Goal: Information Seeking & Learning: Learn about a topic

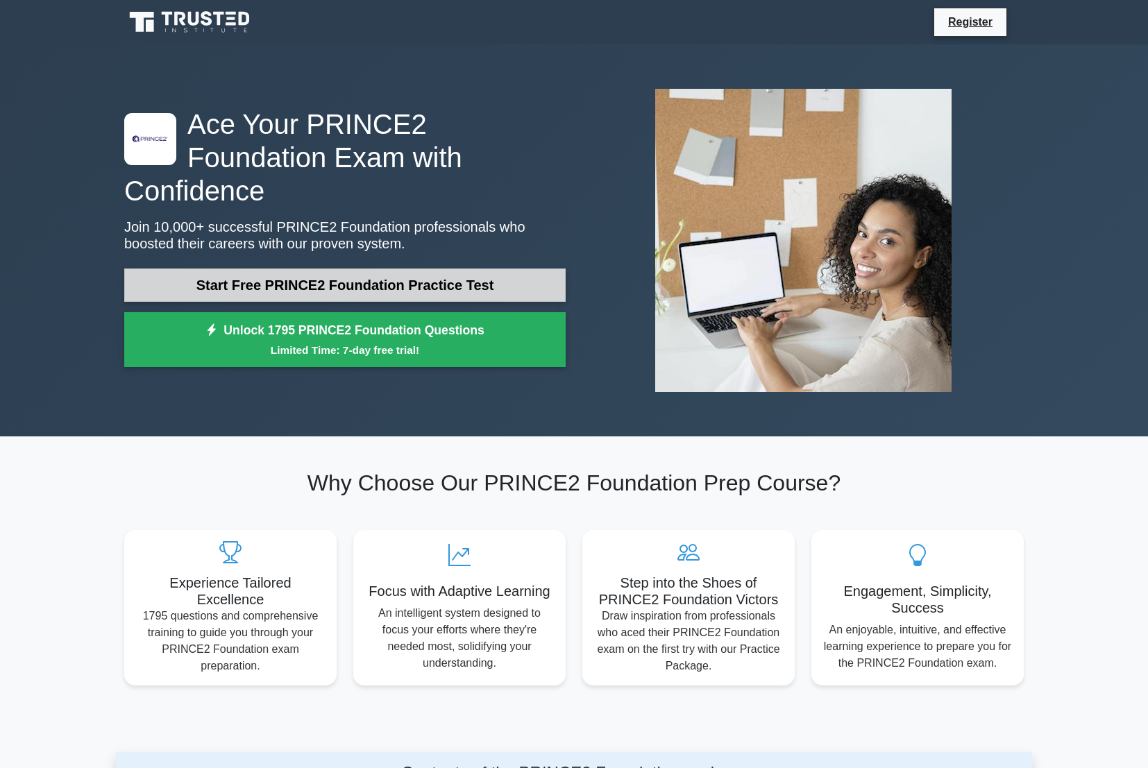
click at [352, 269] on link "Start Free PRINCE2 Foundation Practice Test" at bounding box center [344, 285] width 441 height 33
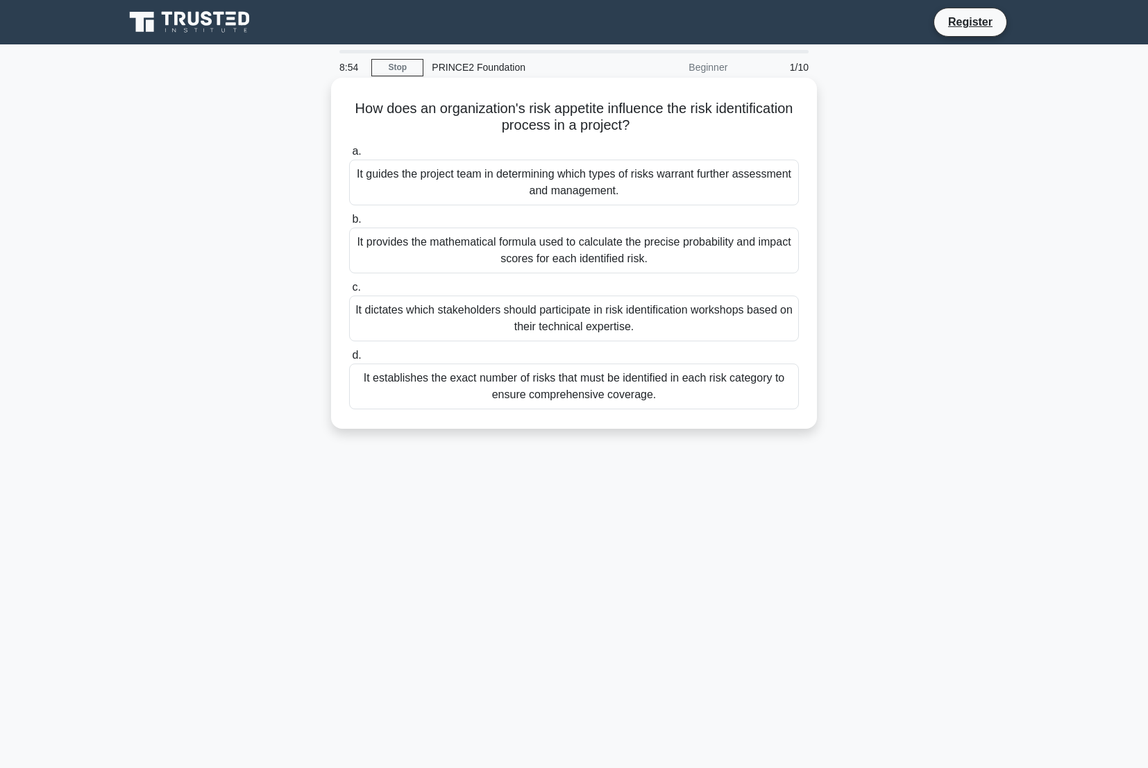
click at [454, 177] on div "It guides the project team in determining which types of risks warrant further …" at bounding box center [574, 183] width 450 height 46
click at [358, 152] on span "a." at bounding box center [356, 151] width 9 height 12
click at [349, 152] on input "a. It guides the project team in determining which types of risks warrant furth…" at bounding box center [349, 151] width 0 height 9
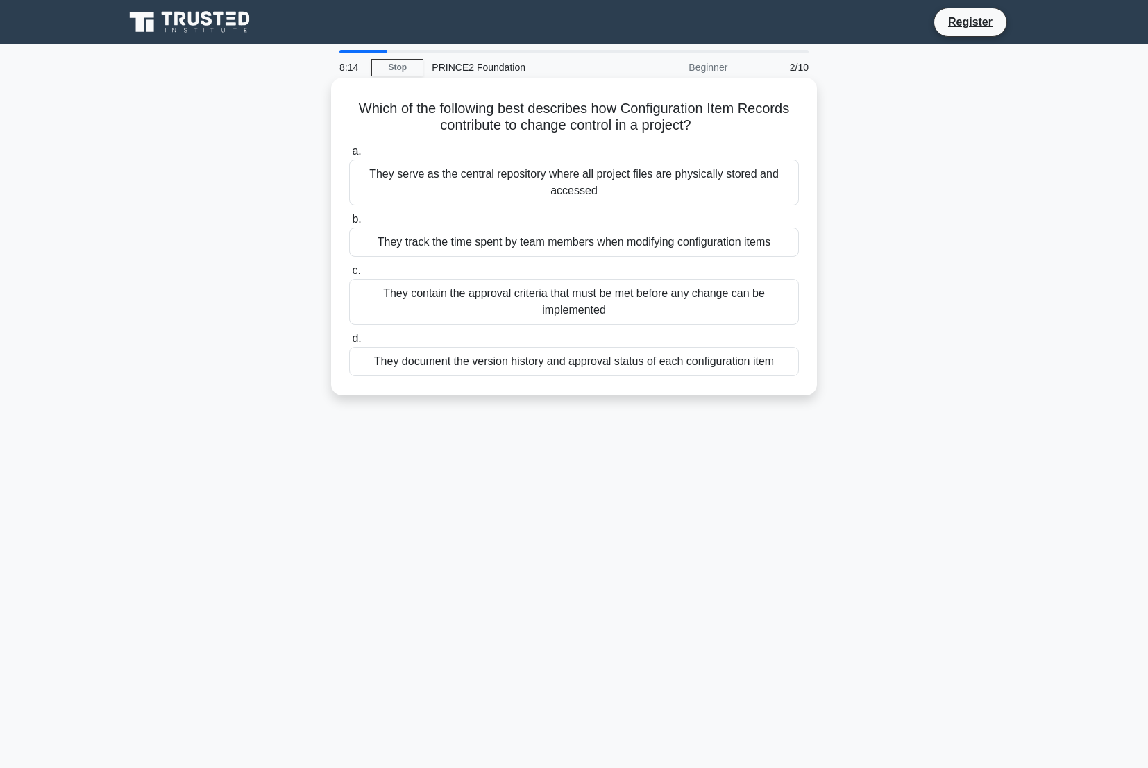
click at [565, 298] on div "They contain the approval criteria that must be met before any change can be im…" at bounding box center [574, 302] width 450 height 46
click at [349, 275] on input "c. They contain the approval criteria that must be met before any change can be…" at bounding box center [349, 270] width 0 height 9
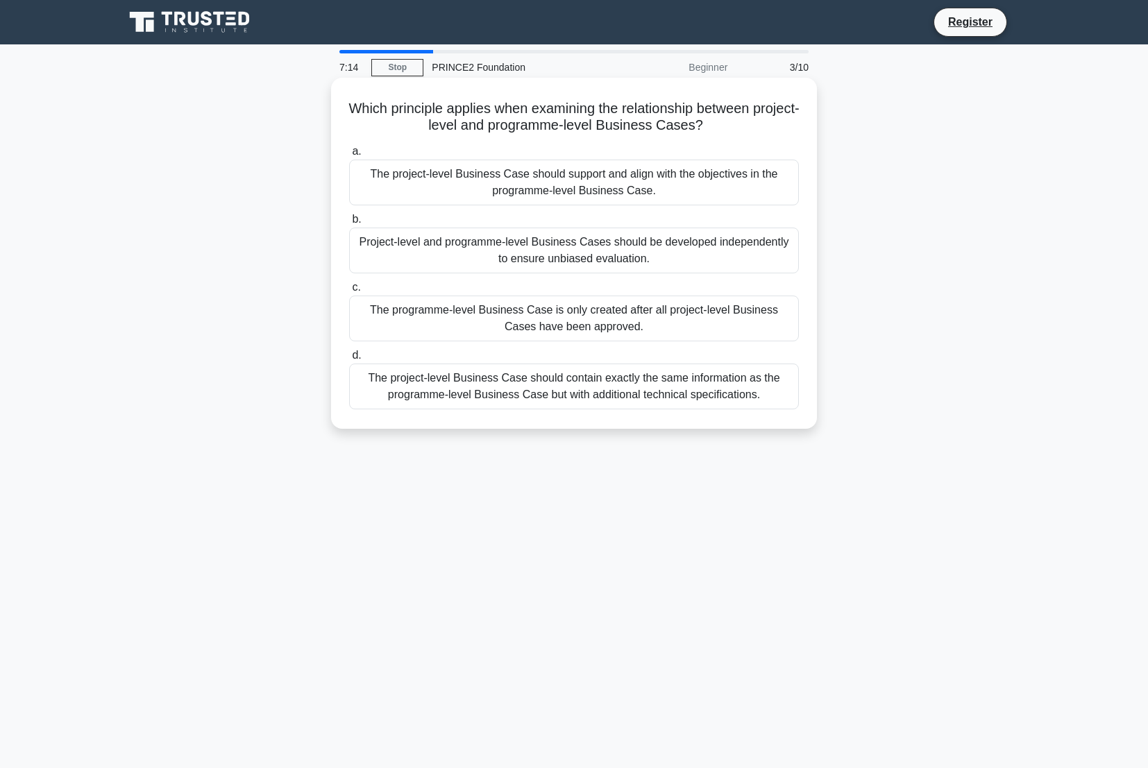
click at [585, 183] on div "The project-level Business Case should support and align with the objectives in…" at bounding box center [574, 183] width 450 height 46
click at [349, 156] on input "a. The project-level Business Case should support and align with the objectives…" at bounding box center [349, 151] width 0 height 9
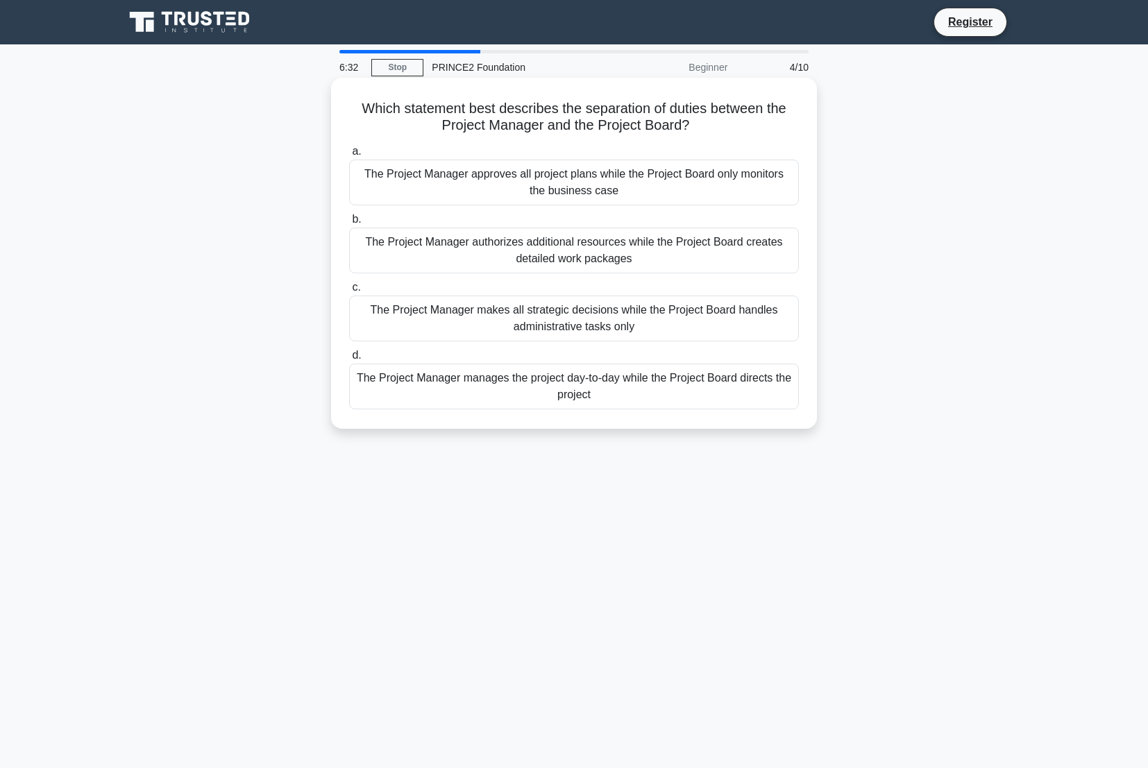
drag, startPoint x: 365, startPoint y: 110, endPoint x: 717, endPoint y: 130, distance: 353.1
click at [717, 130] on h5 "Which statement best describes the separation of duties between the Project Man…" at bounding box center [574, 117] width 452 height 35
click at [364, 111] on h5 "Which statement best describes the separation of duties between the Project Man…" at bounding box center [574, 117] width 452 height 35
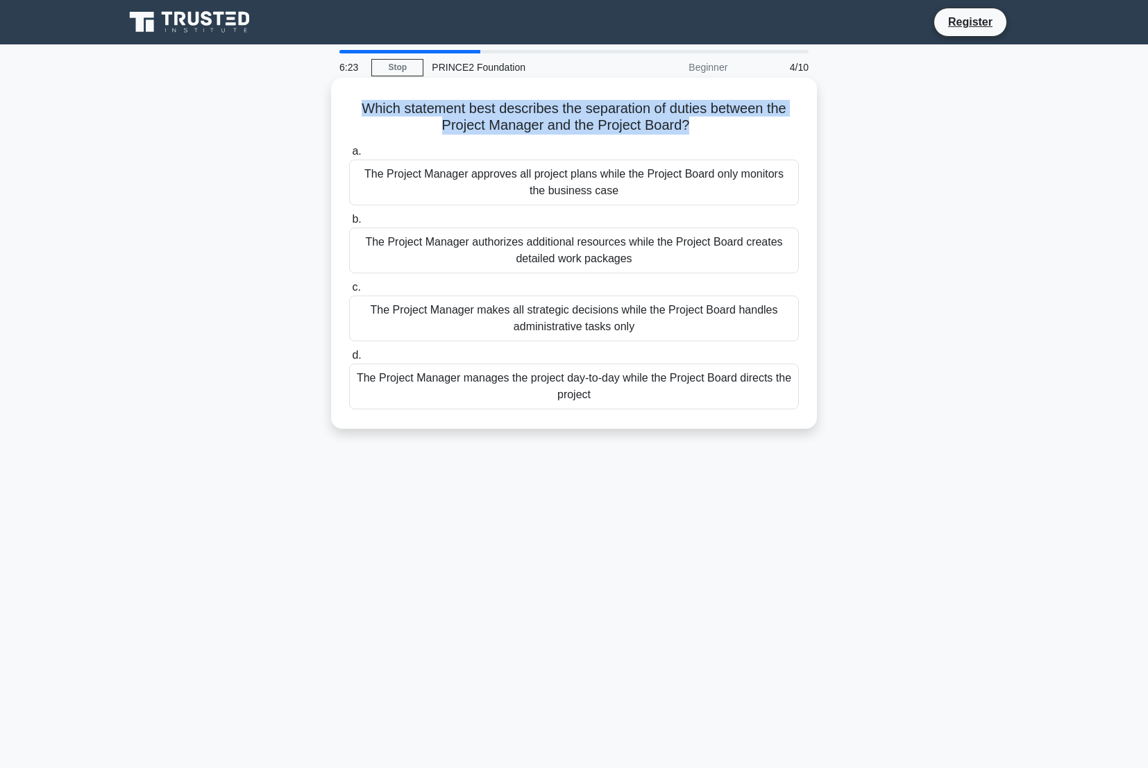
drag, startPoint x: 362, startPoint y: 110, endPoint x: 685, endPoint y: 133, distance: 323.5
click at [685, 133] on h5 "Which statement best describes the separation of duties between the Project Man…" at bounding box center [574, 117] width 452 height 35
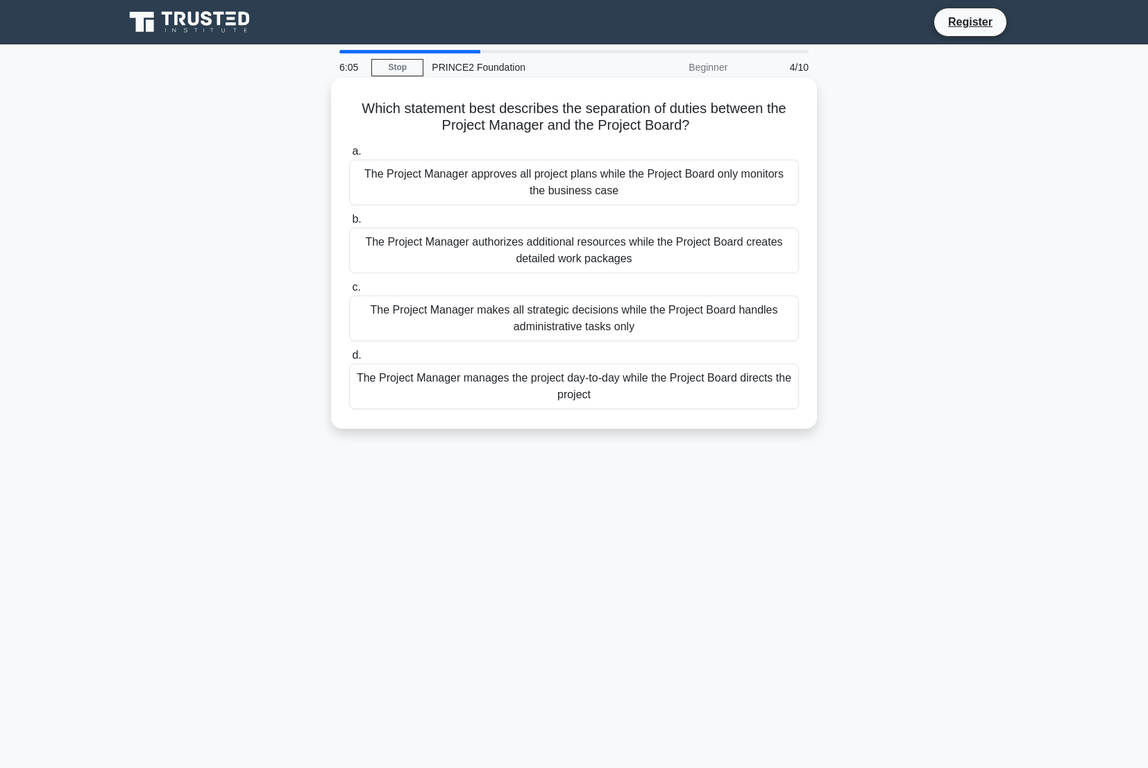
click at [581, 384] on div "The Project Manager manages the project day-to-day while the Project Board dire…" at bounding box center [574, 387] width 450 height 46
click at [349, 360] on input "d. The Project Manager manages the project day-to-day while the Project Board d…" at bounding box center [349, 355] width 0 height 9
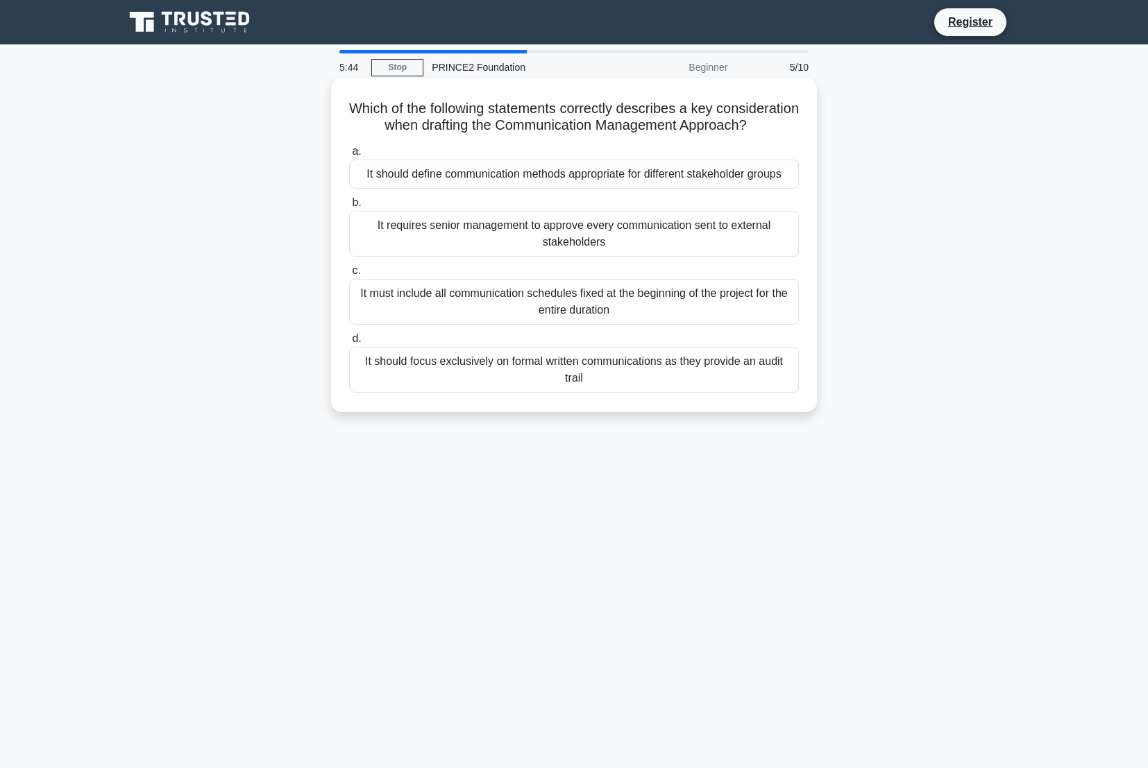
click at [609, 170] on div "It should define communication methods appropriate for different stakeholder gr…" at bounding box center [574, 174] width 450 height 29
click at [349, 156] on input "a. It should define communication methods appropriate for different stakeholder…" at bounding box center [349, 151] width 0 height 9
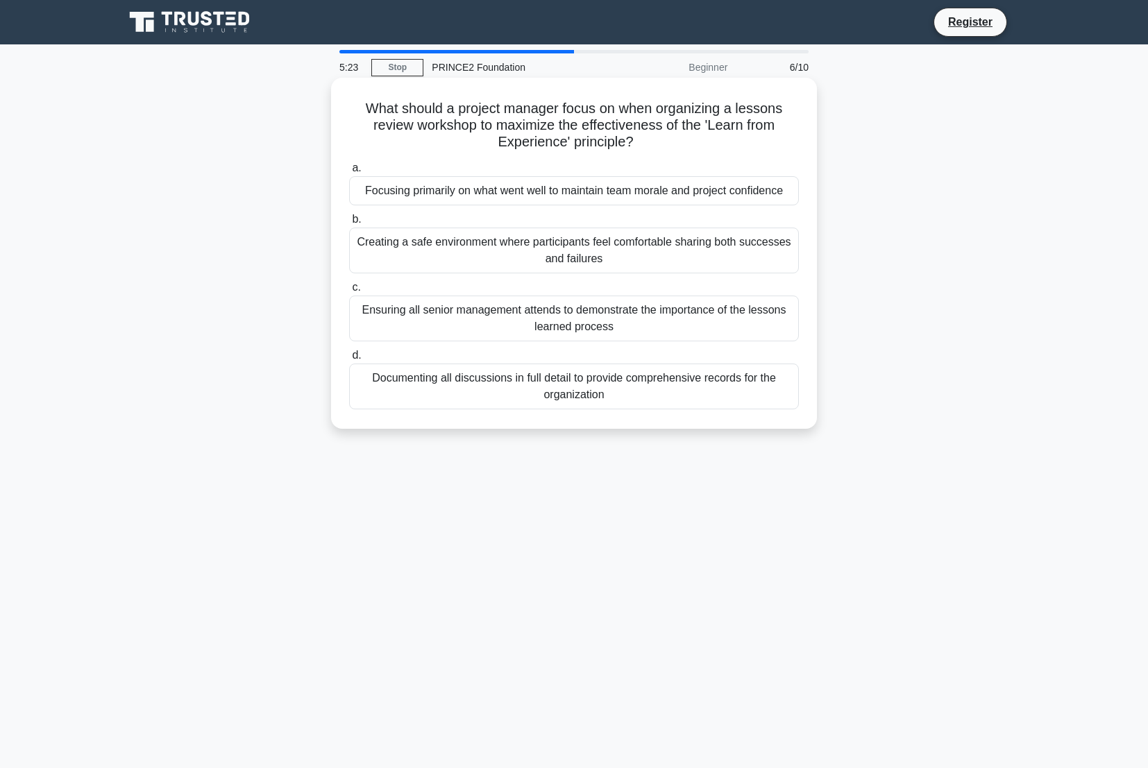
click at [561, 253] on div "Creating a safe environment where participants feel comfortable sharing both su…" at bounding box center [574, 251] width 450 height 46
click at [349, 224] on input "b. Creating a safe environment where participants feel comfortable sharing both…" at bounding box center [349, 219] width 0 height 9
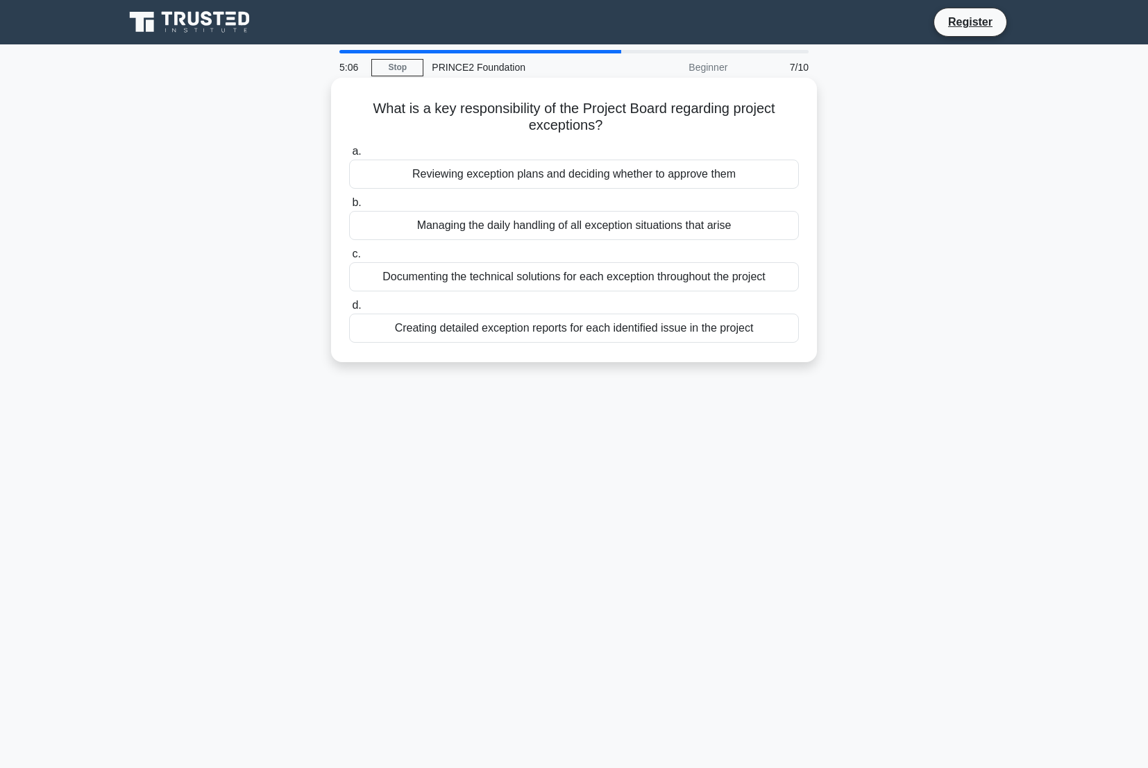
click at [602, 176] on div "Reviewing exception plans and deciding whether to approve them" at bounding box center [574, 174] width 450 height 29
click at [349, 156] on input "a. Reviewing exception plans and deciding whether to approve them" at bounding box center [349, 151] width 0 height 9
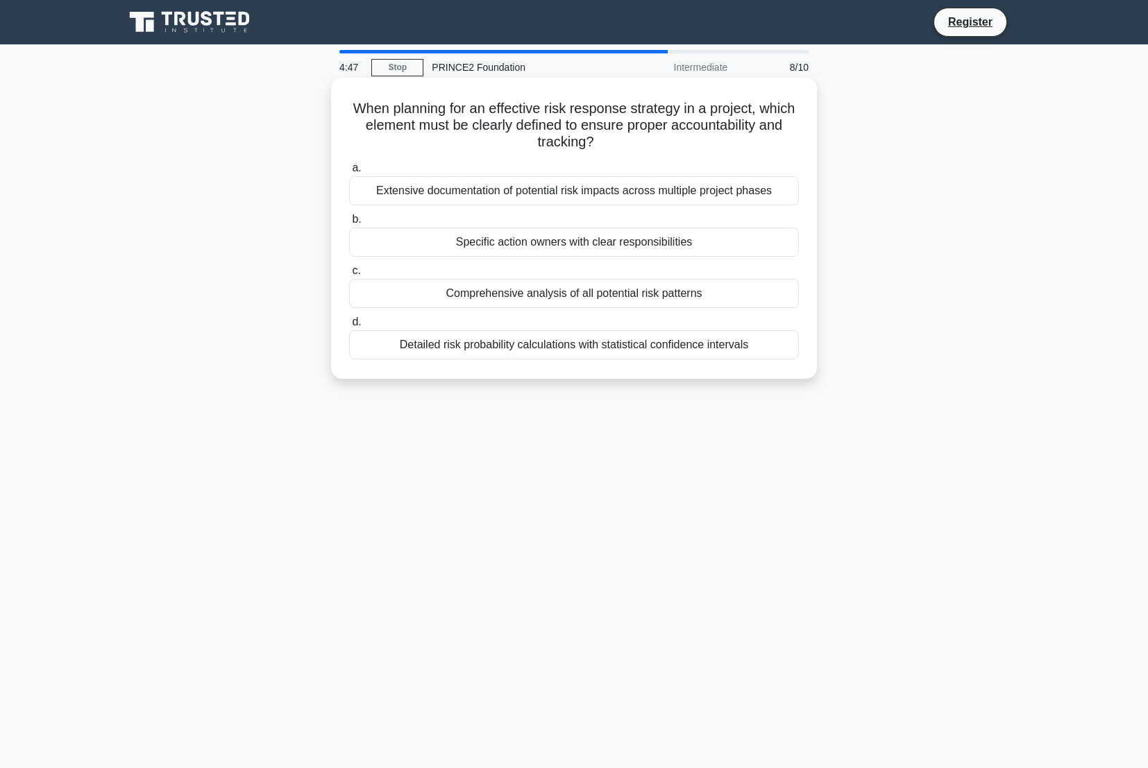
click at [545, 192] on div "Extensive documentation of potential risk impacts across multiple project phases" at bounding box center [574, 190] width 450 height 29
click at [349, 173] on input "a. Extensive documentation of potential risk impacts across multiple project ph…" at bounding box center [349, 168] width 0 height 9
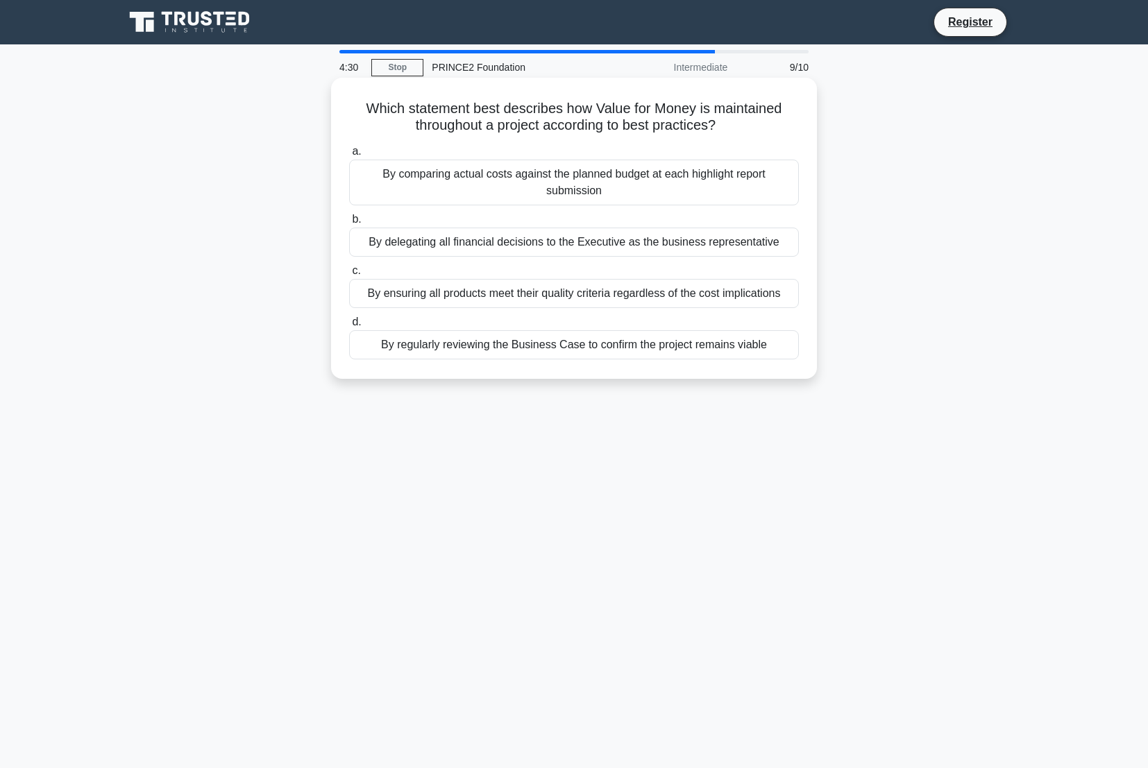
click at [538, 347] on div "By regularly reviewing the Business Case to confirm the project remains viable" at bounding box center [574, 344] width 450 height 29
click at [349, 327] on input "d. By regularly reviewing the Business Case to confirm the project remains viab…" at bounding box center [349, 322] width 0 height 9
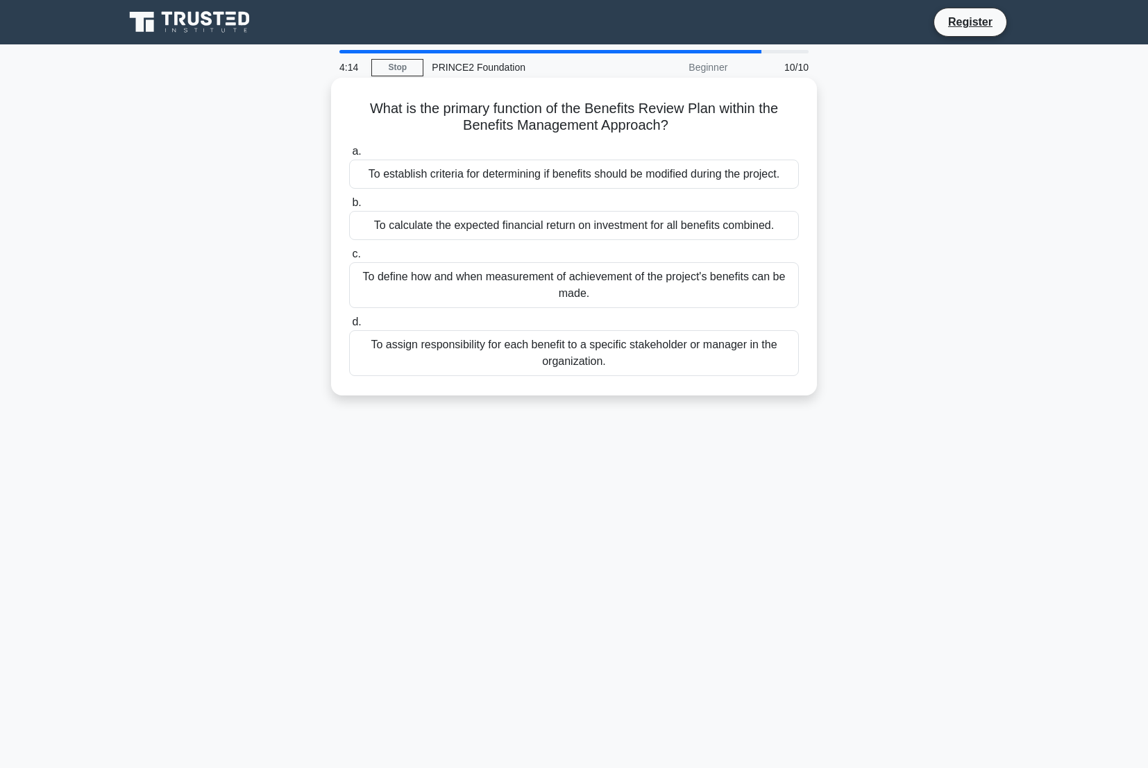
click at [570, 178] on div "To establish criteria for determining if benefits should be modified during the…" at bounding box center [574, 174] width 450 height 29
click at [349, 156] on input "a. To establish criteria for determining if benefits should be modified during …" at bounding box center [349, 151] width 0 height 9
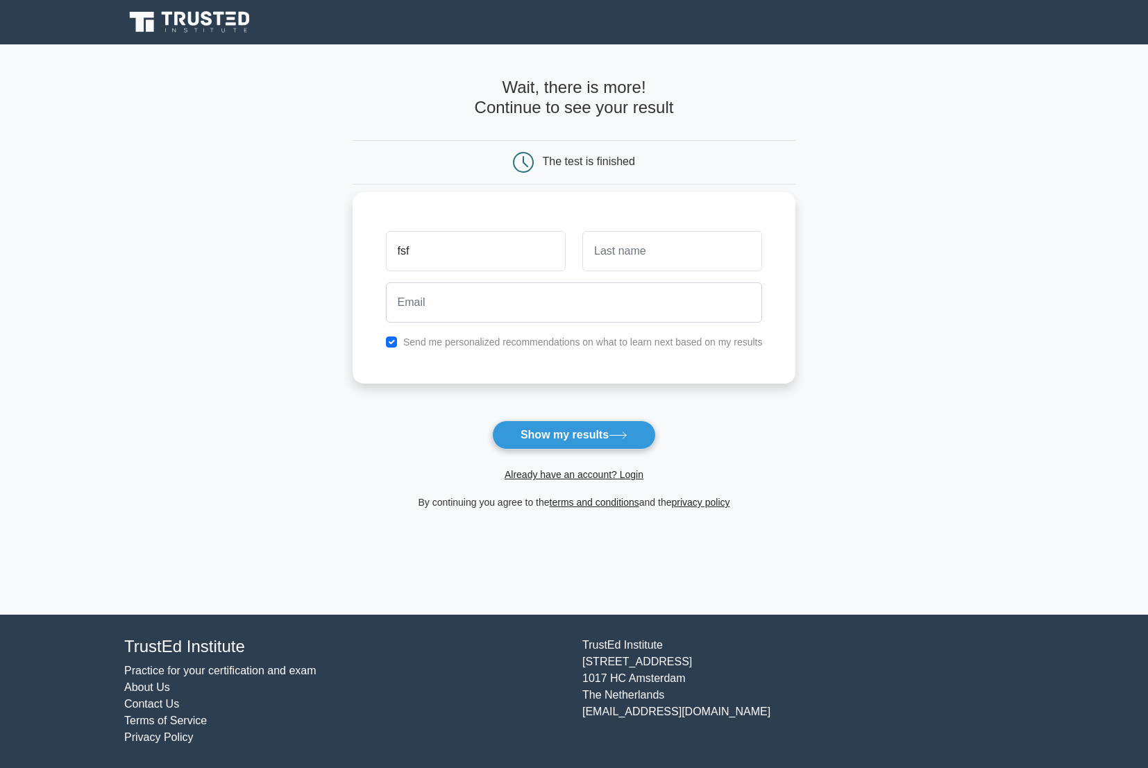
type input "fsf"
click at [618, 255] on input "text" at bounding box center [672, 251] width 180 height 40
type input "fasfa"
click at [468, 301] on input "email" at bounding box center [574, 302] width 377 height 40
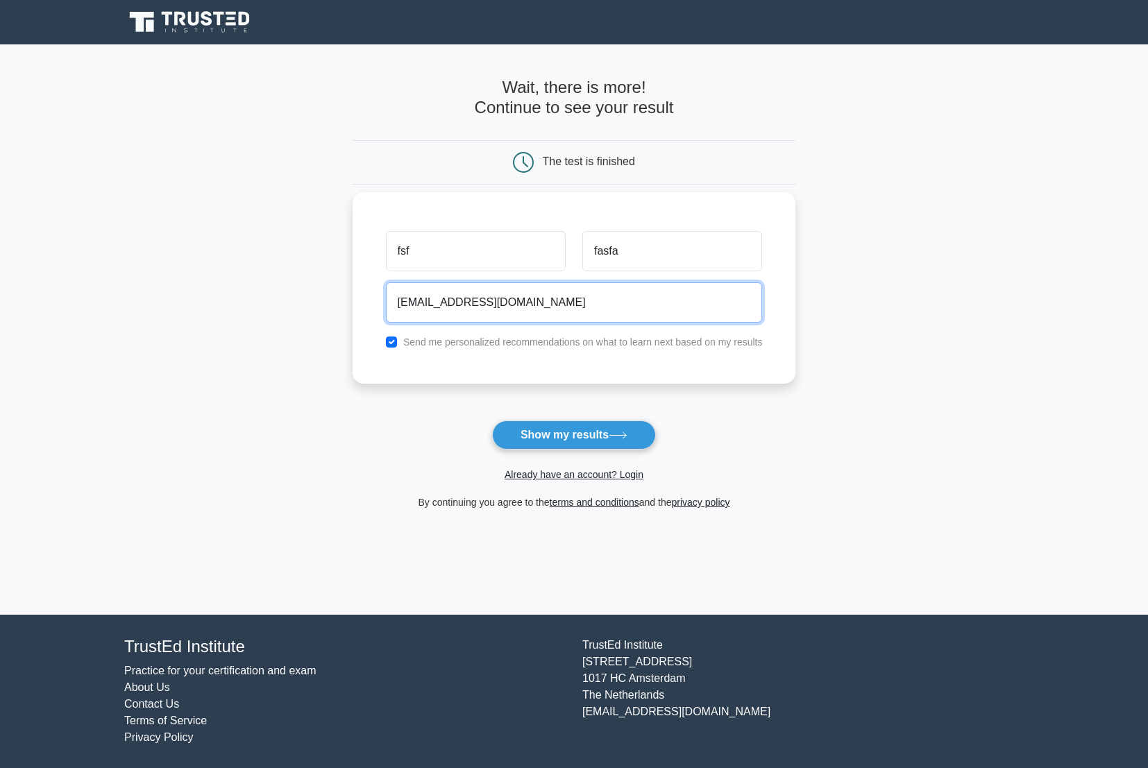
type input "fafafsfas@gmail.com"
click at [417, 348] on div "Send me personalized recommendations on what to learn next based on my results" at bounding box center [573, 342] width 393 height 17
click at [394, 346] on input "checkbox" at bounding box center [391, 342] width 11 height 11
checkbox input "false"
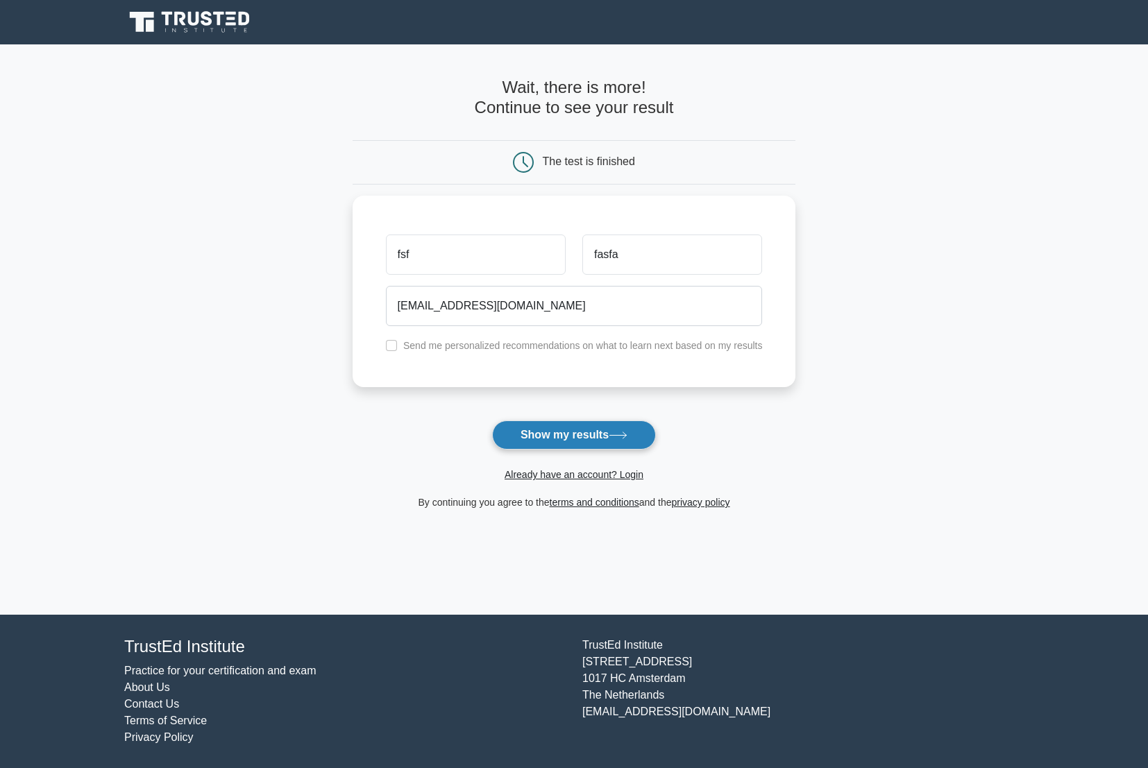
click at [563, 428] on button "Show my results" at bounding box center [574, 434] width 164 height 29
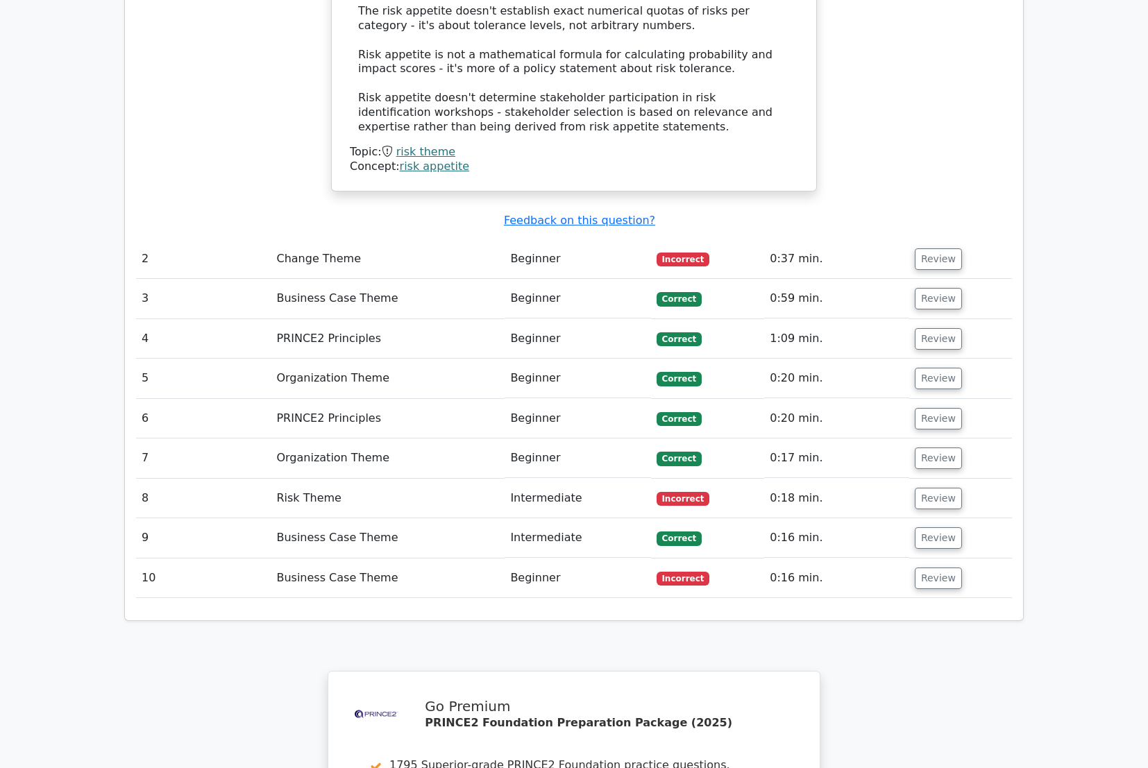
scroll to position [1597, 0]
